Goal: Information Seeking & Learning: Find specific fact

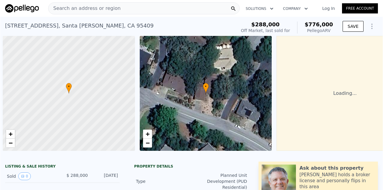
scroll to position [0, 2]
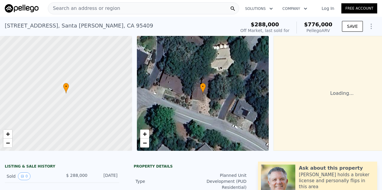
click at [311, 25] on span "$776,000" at bounding box center [318, 24] width 28 height 6
click at [313, 29] on div "Pellego ARV" at bounding box center [318, 31] width 28 height 6
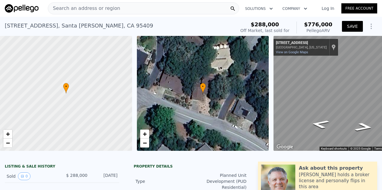
click at [350, 28] on button "SAVE" at bounding box center [352, 26] width 21 height 11
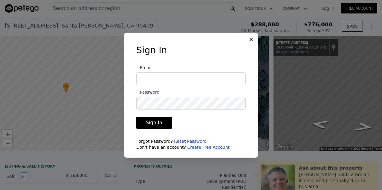
click at [194, 78] on input "Email" at bounding box center [190, 78] width 109 height 13
type input "[EMAIL_ADDRESS][DOMAIN_NAME]"
click at [136, 117] on button "Sign In" at bounding box center [154, 123] width 36 height 12
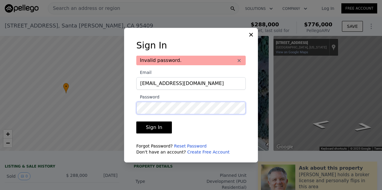
click at [136, 121] on button "Sign In" at bounding box center [154, 127] width 36 height 12
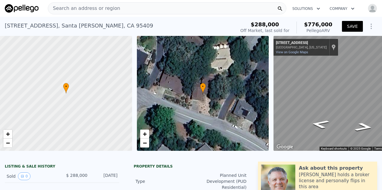
click at [351, 25] on button "SAVE" at bounding box center [352, 26] width 21 height 11
click at [236, 95] on div "• + −" at bounding box center [203, 93] width 132 height 115
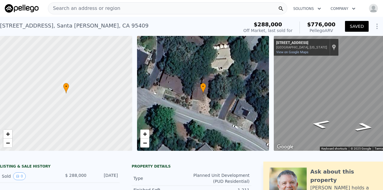
click at [81, 22] on div "[STREET_ADDRESS]" at bounding box center [74, 26] width 149 height 8
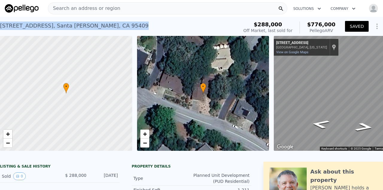
copy div "[STREET_ADDRESS] Sold [DATE] for $288k (~ARV $776k )"
